Goal: Information Seeking & Learning: Learn about a topic

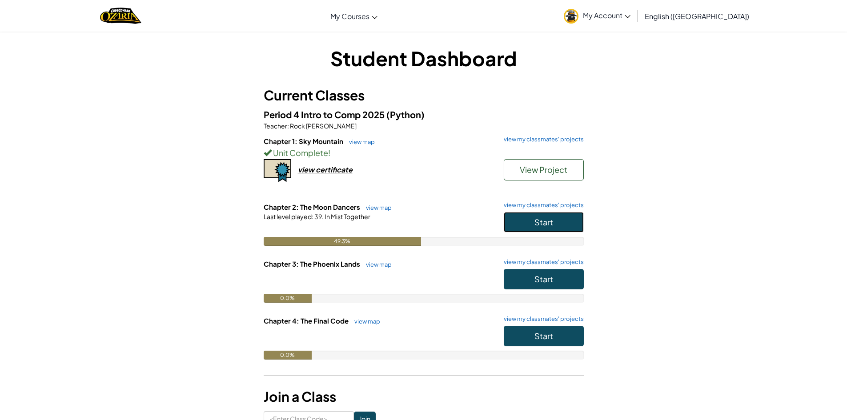
click at [542, 217] on span "Start" at bounding box center [544, 222] width 19 height 10
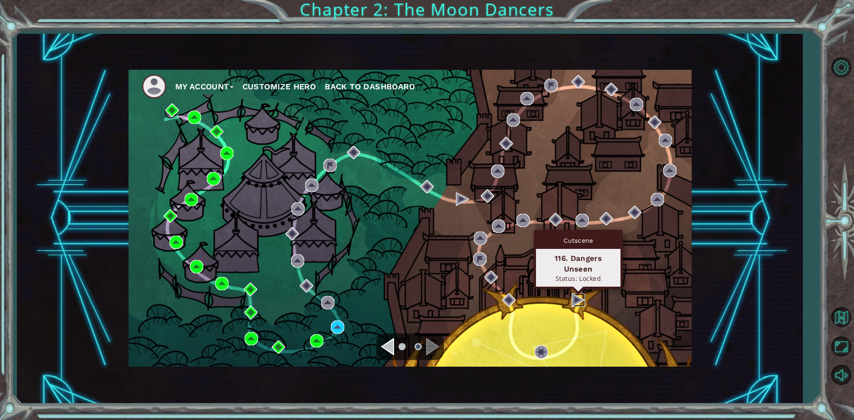
click at [583, 300] on img at bounding box center [577, 300] width 13 height 13
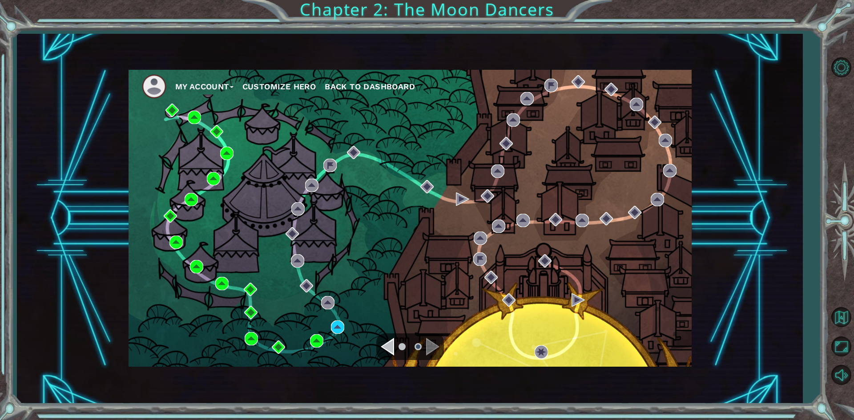
click at [574, 324] on div "My Account Customize Hero Back to Dashboard" at bounding box center [410, 218] width 563 height 297
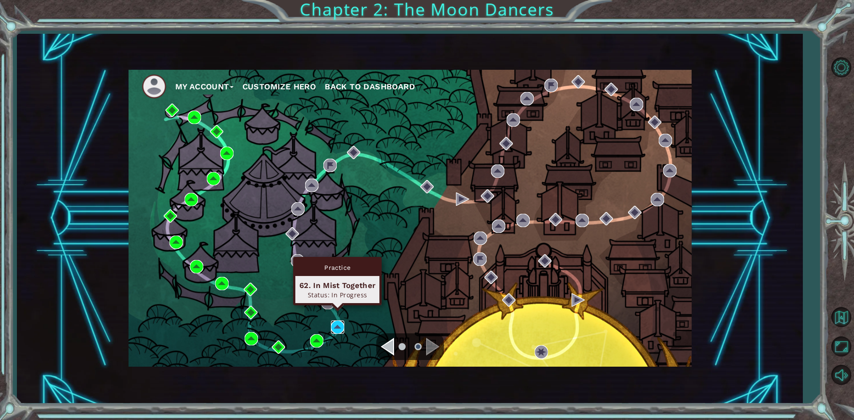
click at [331, 328] on img at bounding box center [337, 327] width 13 height 13
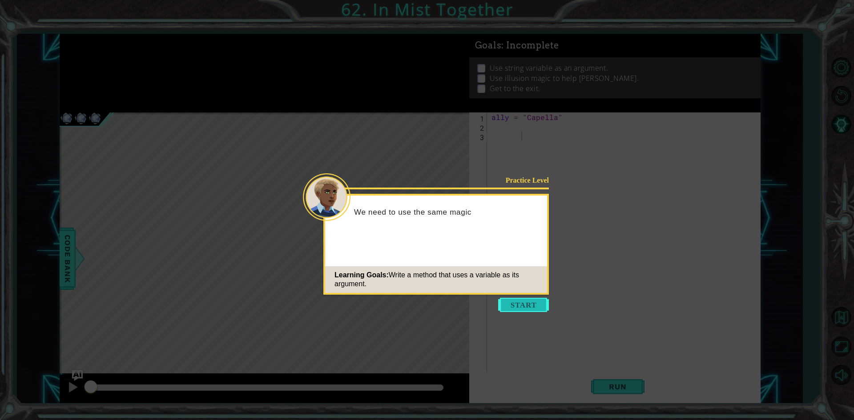
click at [537, 310] on button "Start" at bounding box center [523, 305] width 51 height 14
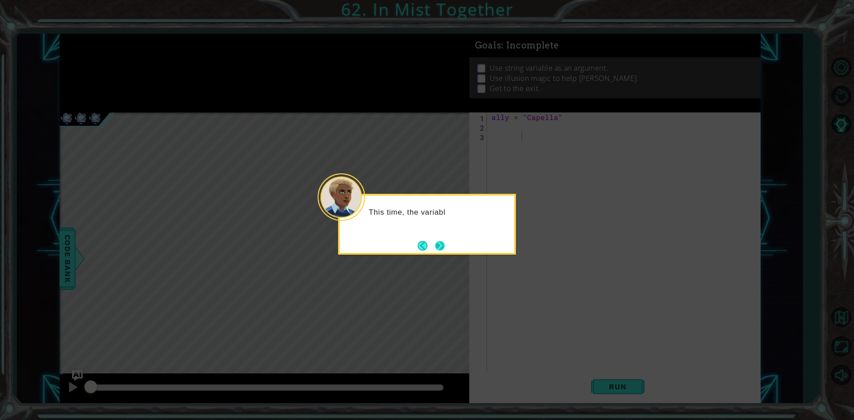
click at [445, 249] on button "Next" at bounding box center [440, 246] width 10 height 10
click at [445, 249] on button "Next" at bounding box center [439, 246] width 10 height 10
click at [445, 249] on button "Next" at bounding box center [439, 246] width 11 height 11
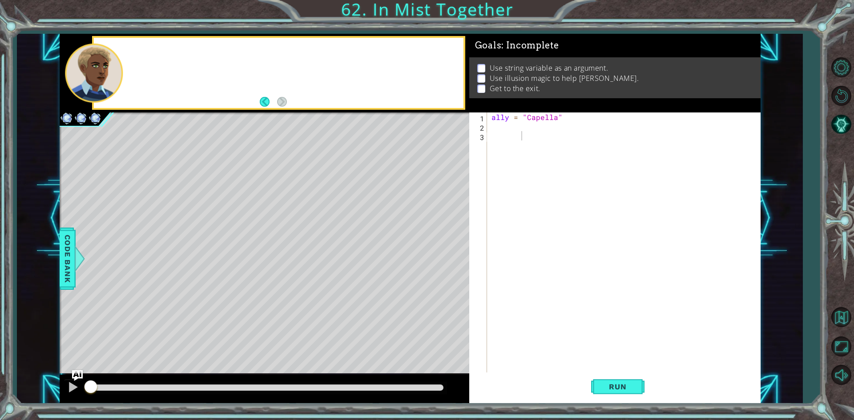
click at [445, 249] on div "Level Map" at bounding box center [265, 244] width 411 height 262
click at [70, 269] on span "Code Bank" at bounding box center [67, 258] width 14 height 54
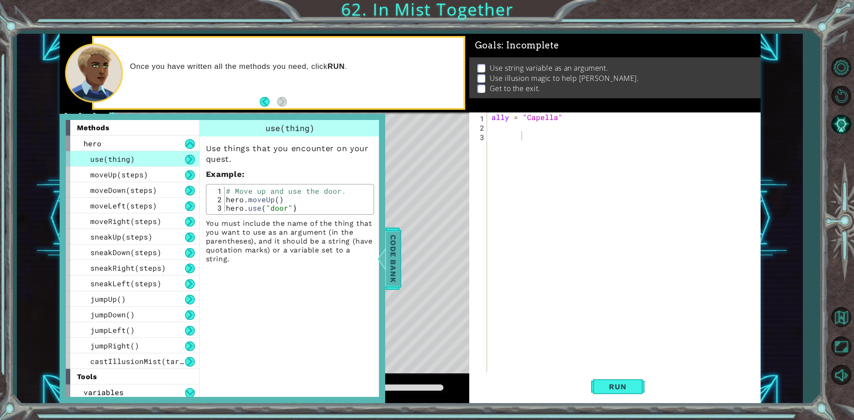
click at [389, 263] on span "Code Bank" at bounding box center [393, 258] width 14 height 54
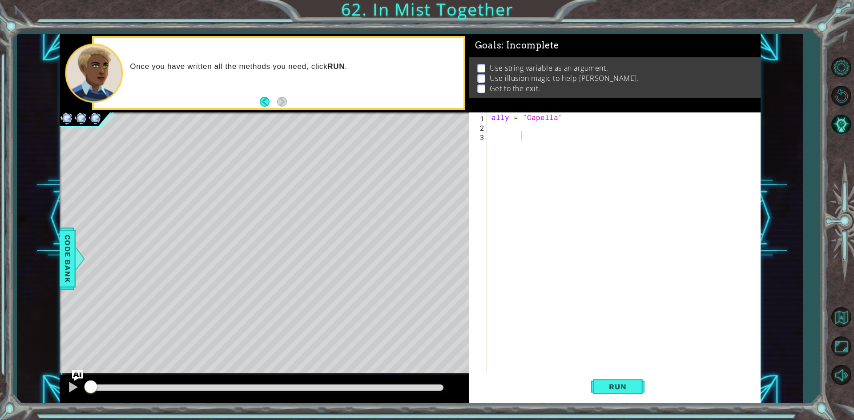
drag, startPoint x: 0, startPoint y: 330, endPoint x: 260, endPoint y: 258, distance: 269.3
click at [208, 273] on div "1 ההההההההההההההההההההההההההההההההההההההההההההההההההההההההההההההההההההההההההההה…" at bounding box center [427, 210] width 854 height 420
drag, startPoint x: 281, startPoint y: 254, endPoint x: 156, endPoint y: 326, distance: 143.4
click at [224, 289] on div "Level Map" at bounding box center [265, 244] width 411 height 262
click at [130, 346] on div "Level Map" at bounding box center [265, 244] width 411 height 262
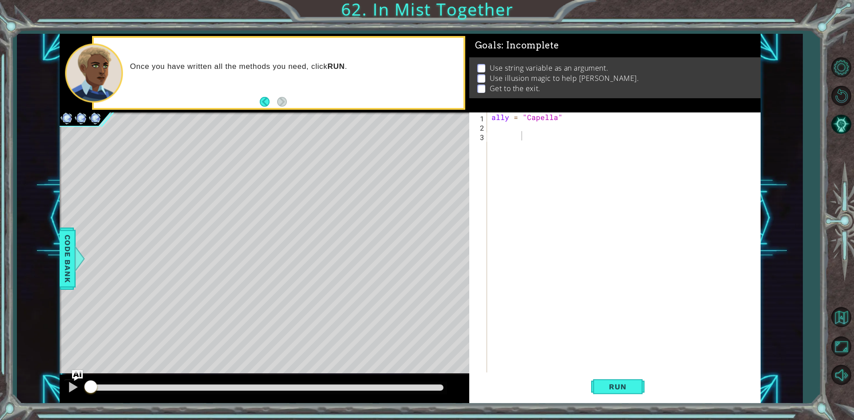
click at [101, 399] on div at bounding box center [265, 389] width 410 height 28
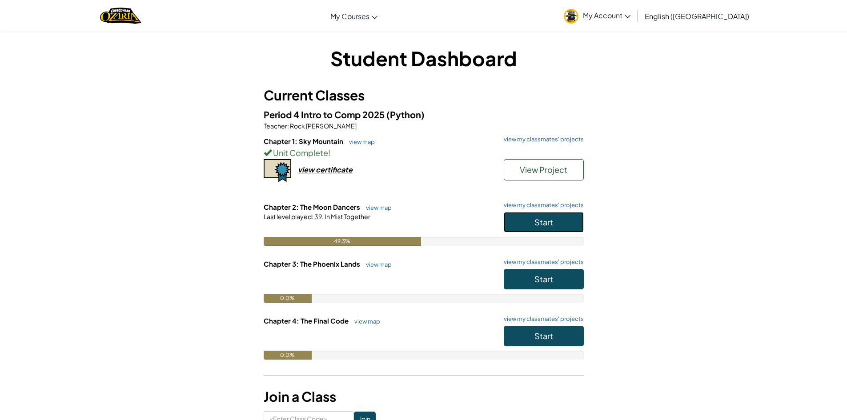
click at [553, 224] on span "Start" at bounding box center [544, 222] width 19 height 10
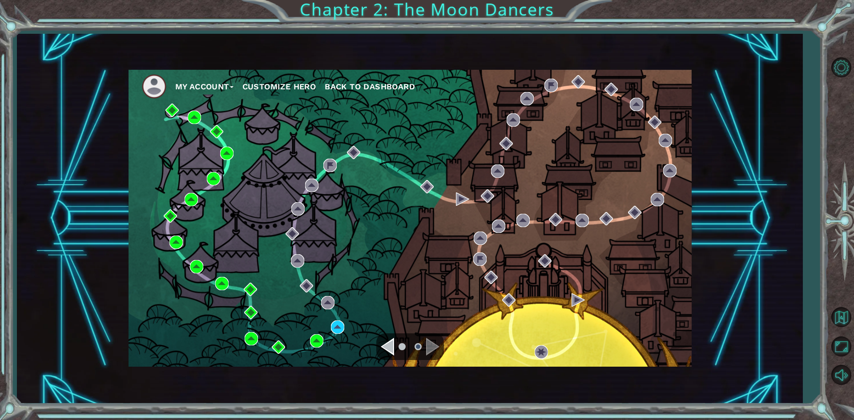
click at [382, 350] on div "Navigate to the previous page" at bounding box center [387, 347] width 13 height 18
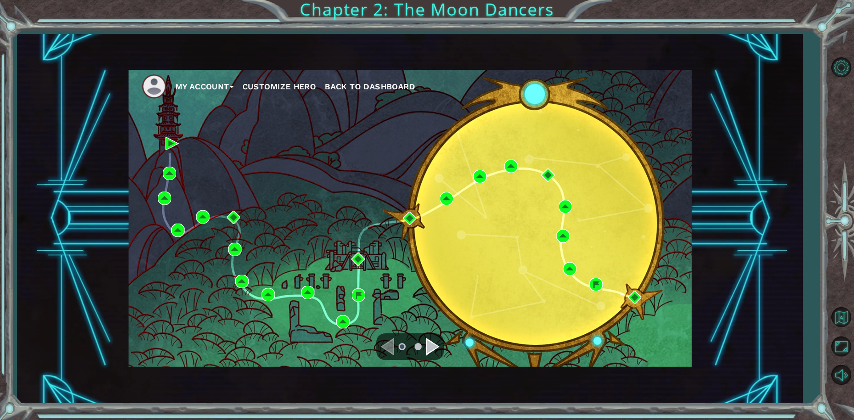
click at [433, 348] on div "Navigate to the next page" at bounding box center [432, 347] width 13 height 18
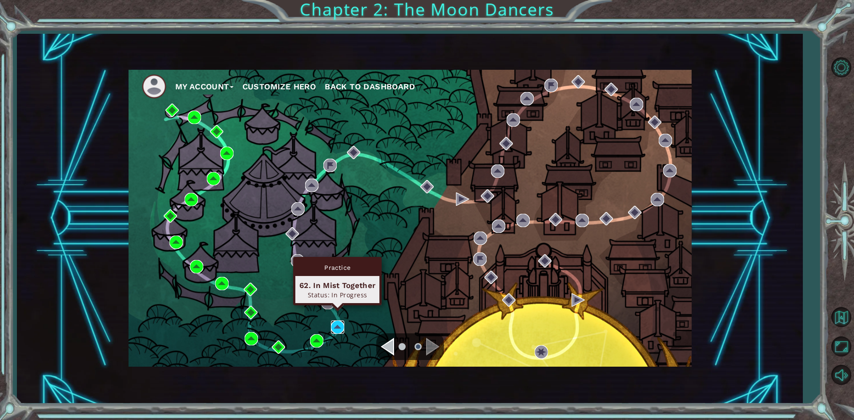
click at [338, 325] on img at bounding box center [337, 327] width 13 height 13
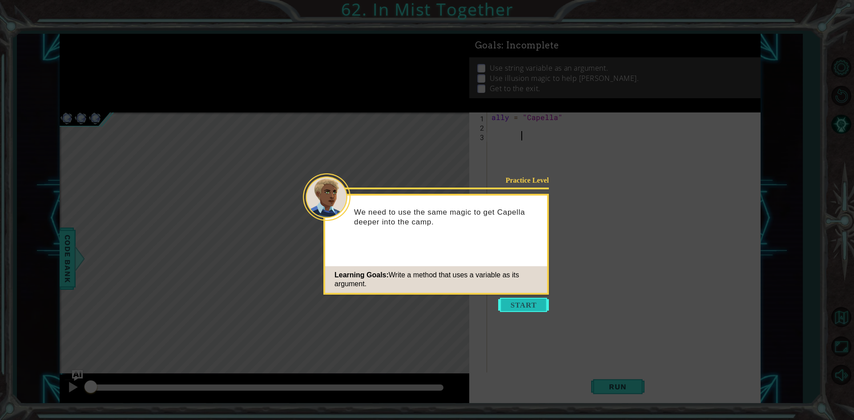
click at [524, 306] on button "Start" at bounding box center [523, 305] width 51 height 14
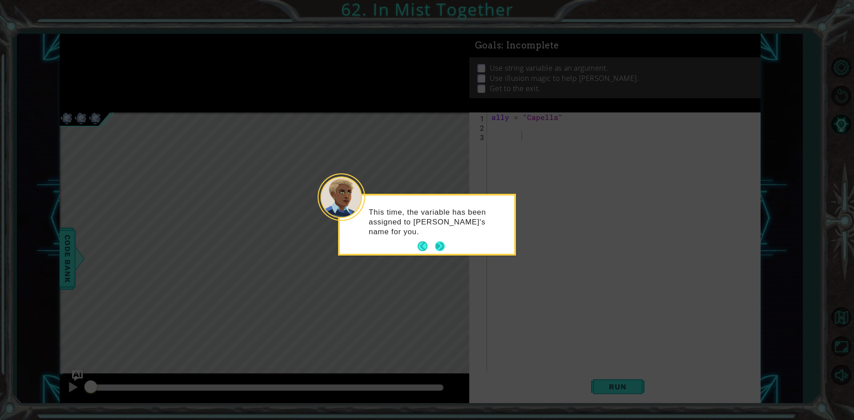
click at [444, 243] on button "Next" at bounding box center [440, 246] width 10 height 10
click at [440, 249] on button "Next" at bounding box center [440, 246] width 10 height 10
